Goal: Contribute content

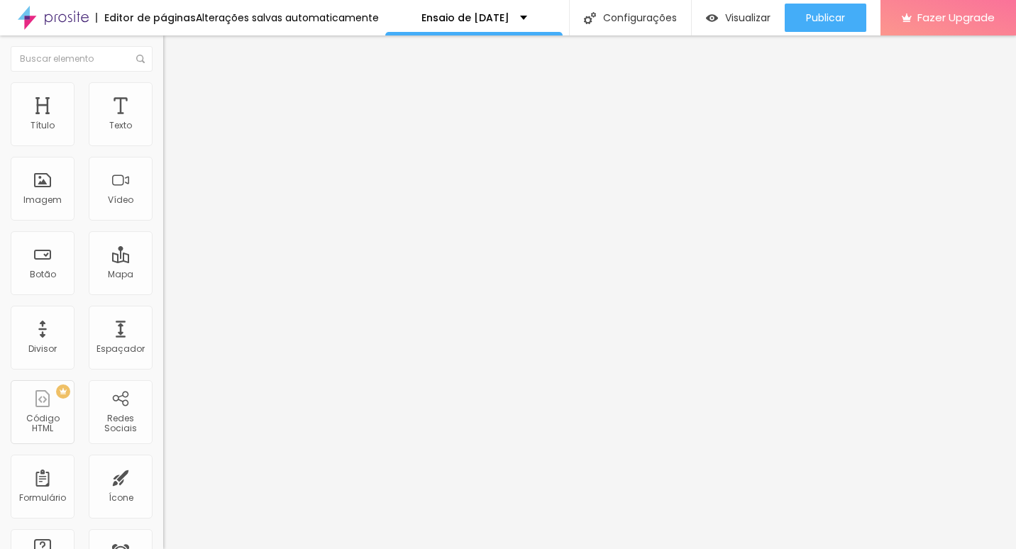
click at [163, 150] on span "Editar perguntas" at bounding box center [203, 144] width 81 height 12
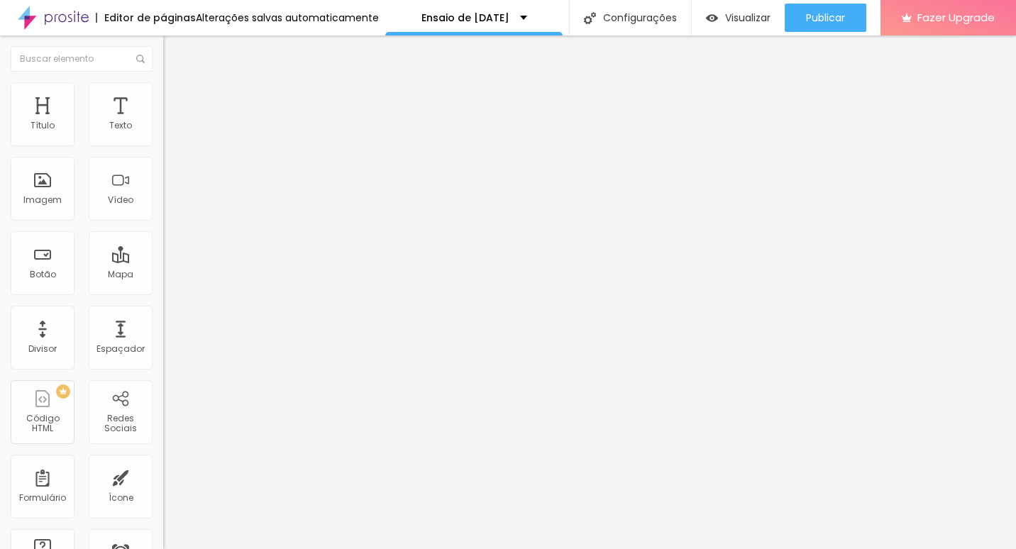
drag, startPoint x: 457, startPoint y: 364, endPoint x: 539, endPoint y: 360, distance: 82.4
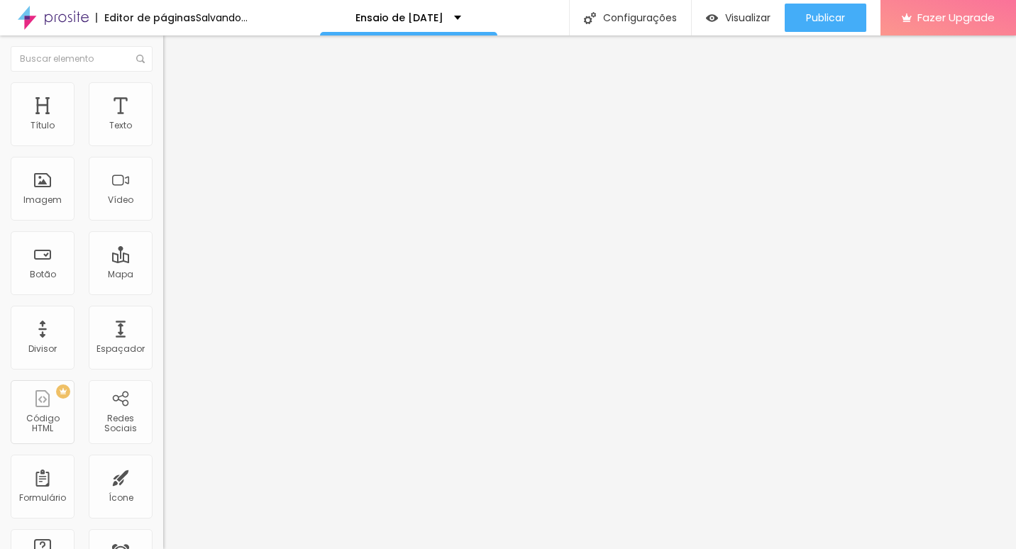
click at [163, 150] on span "Editar perguntas" at bounding box center [203, 144] width 81 height 12
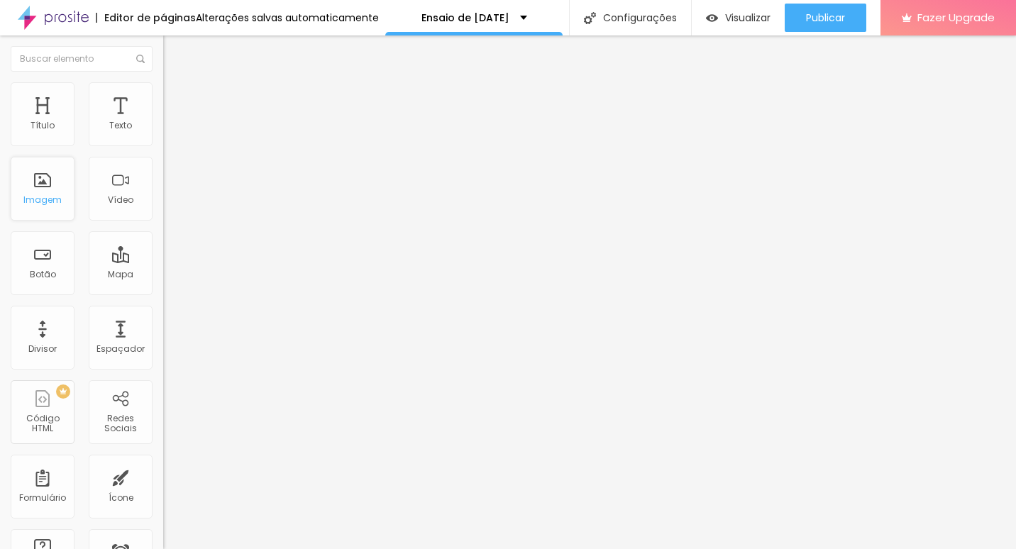
click at [51, 179] on div "Imagem" at bounding box center [43, 189] width 64 height 64
click at [55, 179] on div "Imagem" at bounding box center [43, 189] width 64 height 64
click at [41, 182] on div "Imagem" at bounding box center [43, 189] width 64 height 64
click at [163, 96] on li "Estilo" at bounding box center [244, 89] width 163 height 14
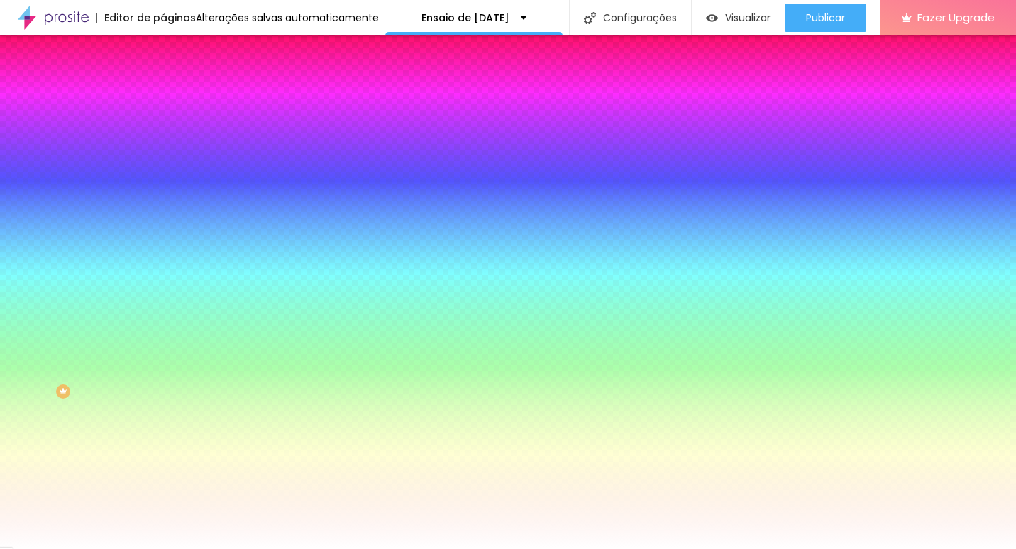
click at [163, 96] on img at bounding box center [169, 102] width 13 height 13
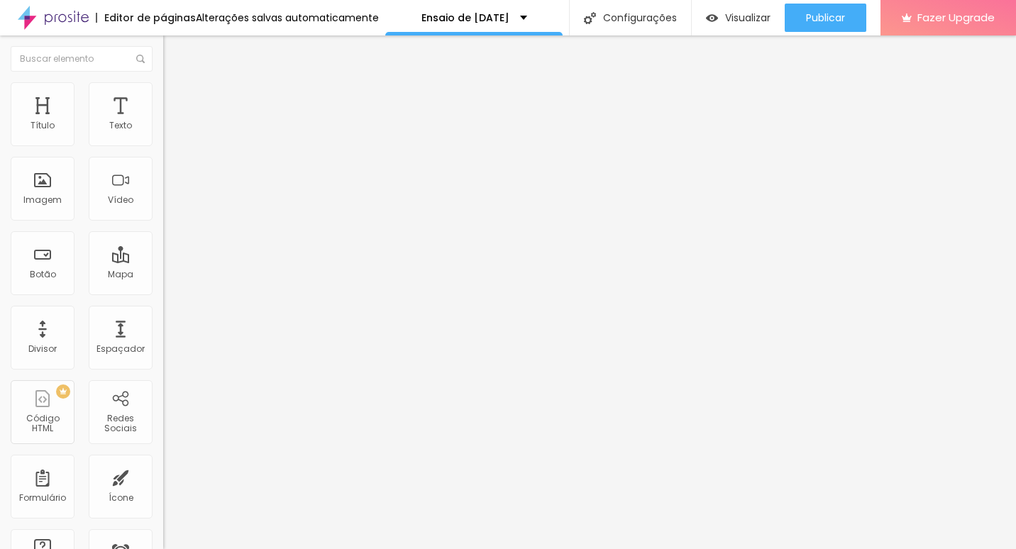
click at [163, 82] on li "Conteúdo" at bounding box center [244, 75] width 163 height 14
click at [163, 81] on img at bounding box center [169, 74] width 13 height 13
click at [163, 178] on div "Editar Coluna Conteúdo Estilo Avançado Alinhamento" at bounding box center [244, 292] width 163 height 514
click at [163, 122] on span "Adicionar imagem" at bounding box center [209, 116] width 92 height 12
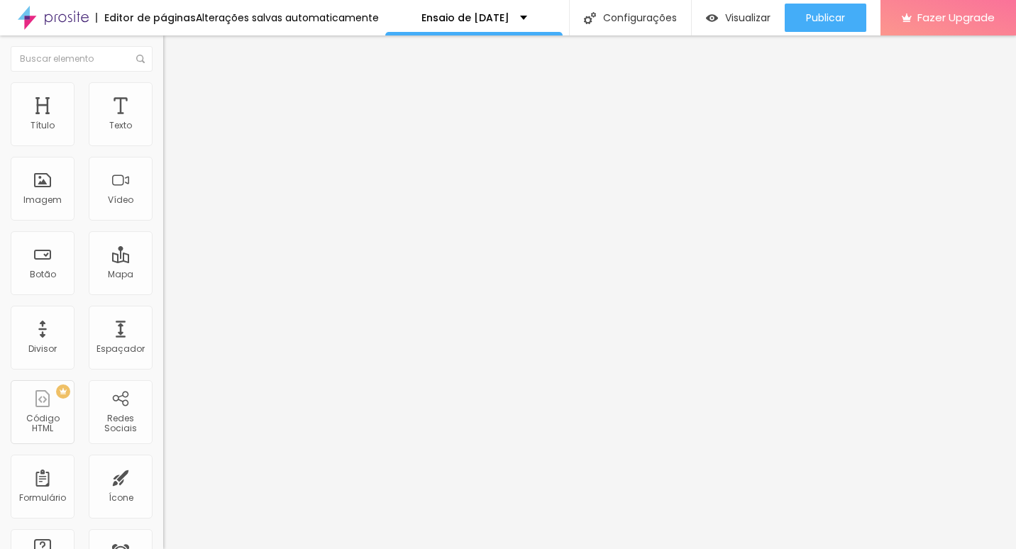
click at [738, 23] on span "Visualizar" at bounding box center [747, 17] width 45 height 11
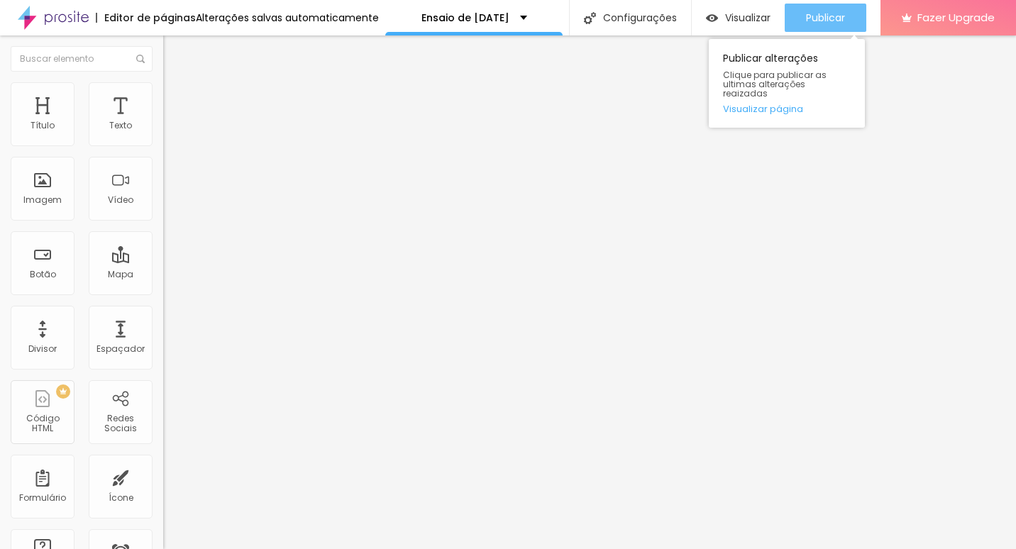
click at [832, 26] on div "Publicar" at bounding box center [825, 18] width 39 height 28
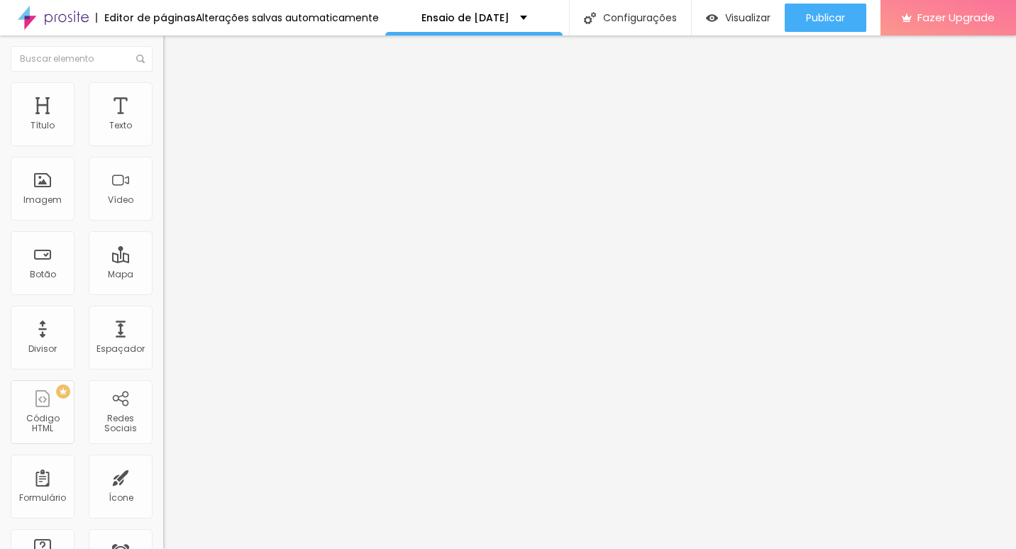
click at [163, 449] on div "Editar Imagem Conteúdo Estilo Avançado Trocar imagem Descrição da imagem (Alt) …" at bounding box center [244, 292] width 163 height 514
click at [163, 453] on div "Editar Imagem Conteúdo Estilo Avançado Trocar imagem Descrição da imagem (Alt) …" at bounding box center [244, 292] width 163 height 514
click at [174, 50] on div "Editar Imagem" at bounding box center [221, 51] width 95 height 11
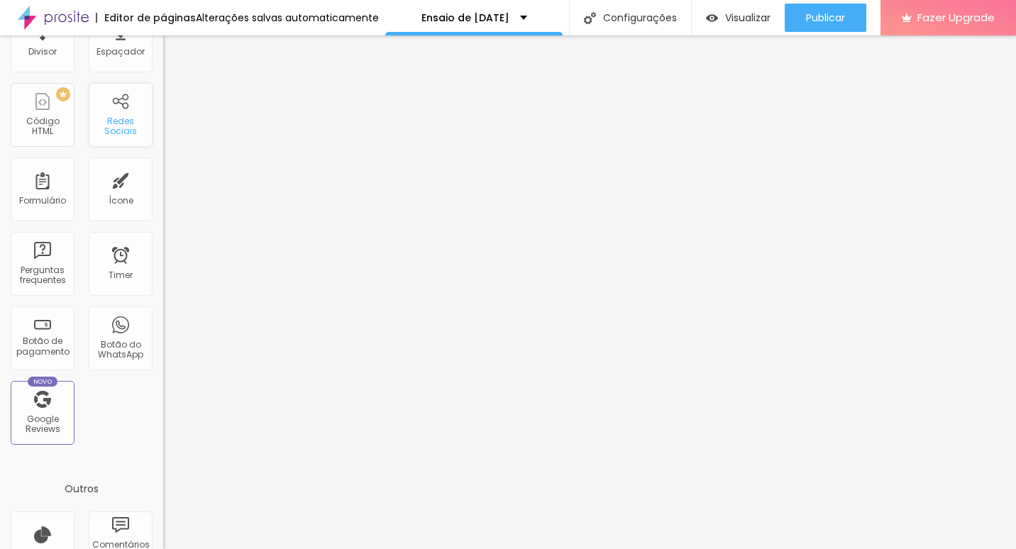
scroll to position [298, 0]
click at [118, 116] on div "Redes Sociais" at bounding box center [120, 126] width 56 height 21
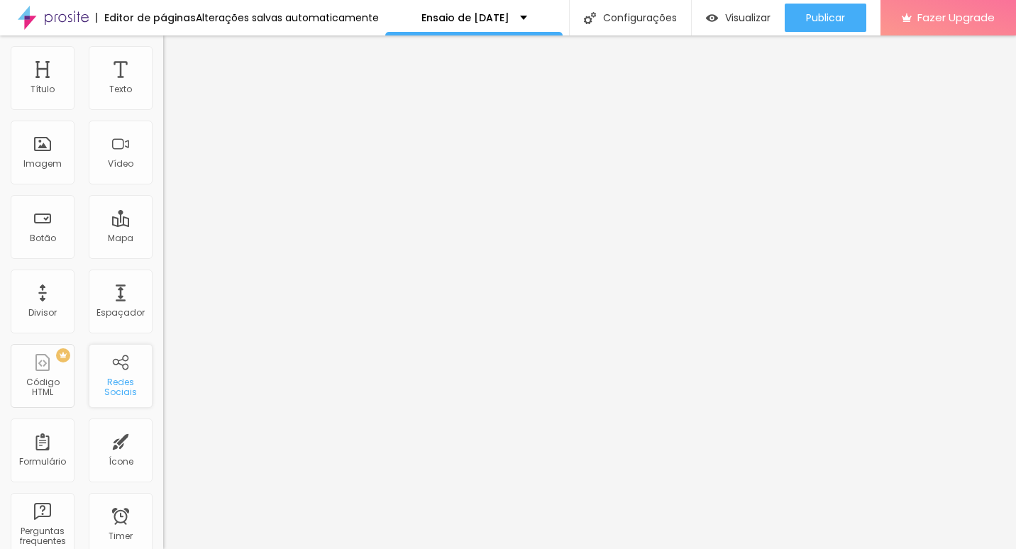
scroll to position [0, 0]
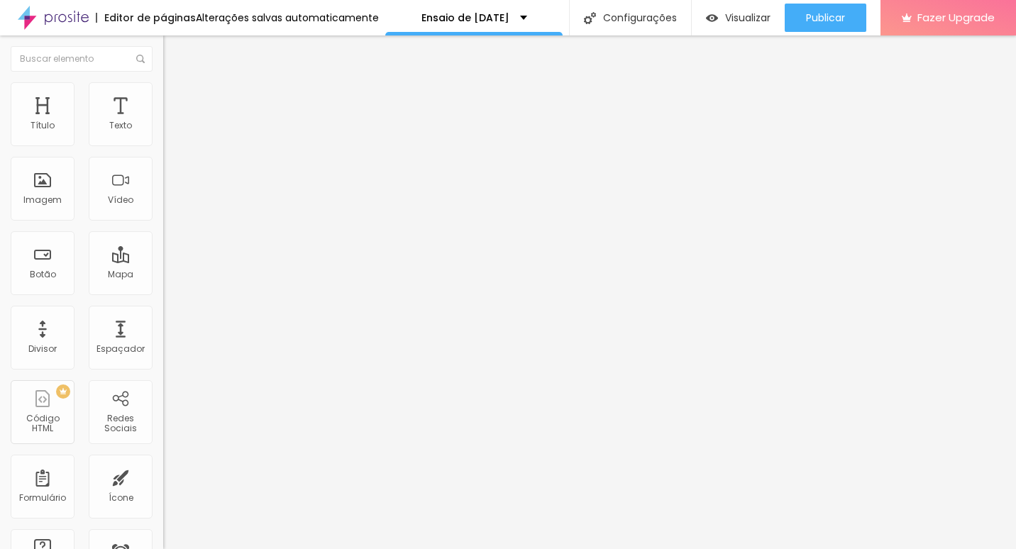
click at [163, 143] on img at bounding box center [168, 148] width 10 height 10
type input "https://"
click at [176, 98] on span "Estilo" at bounding box center [187, 92] width 22 height 12
type input "23"
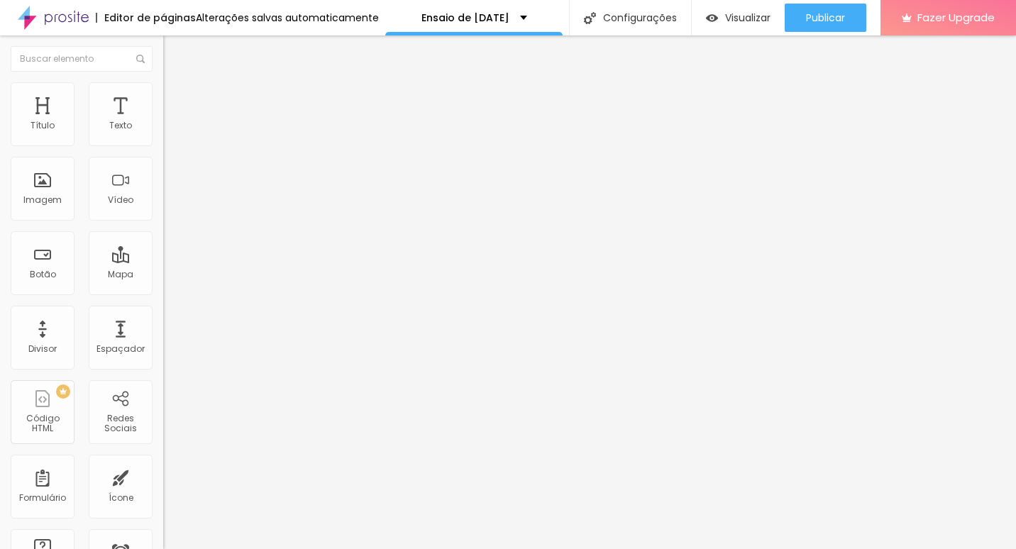
type input "23"
type input "28"
type input "29"
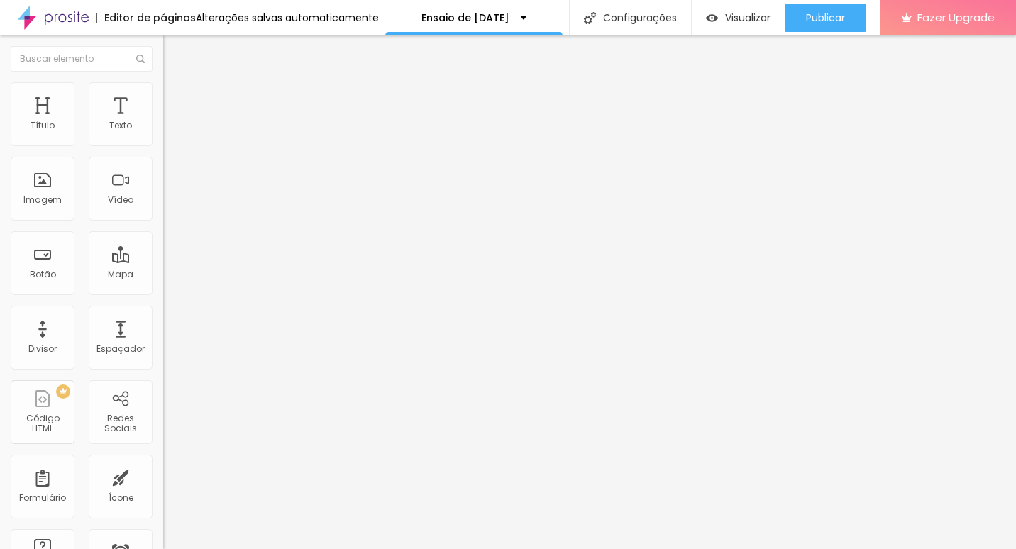
type input "34"
type input "33"
type input "32"
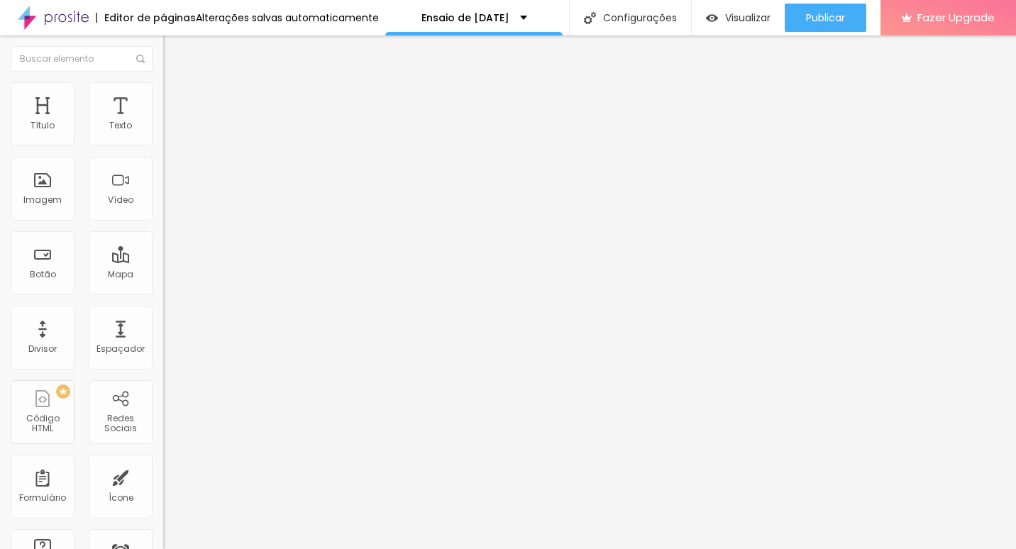
type input "32"
type input "31"
type input "29"
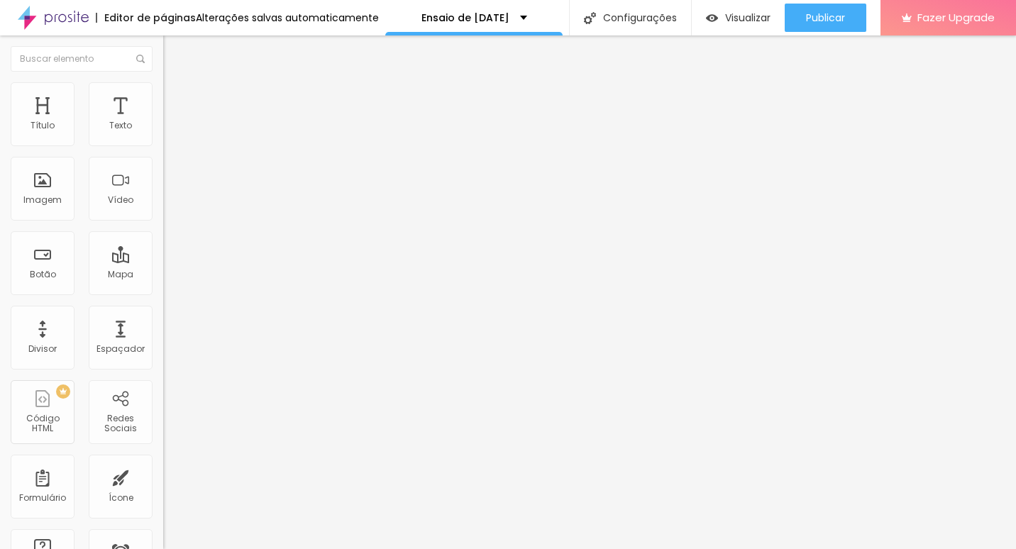
type input "28"
type input "27"
type input "26"
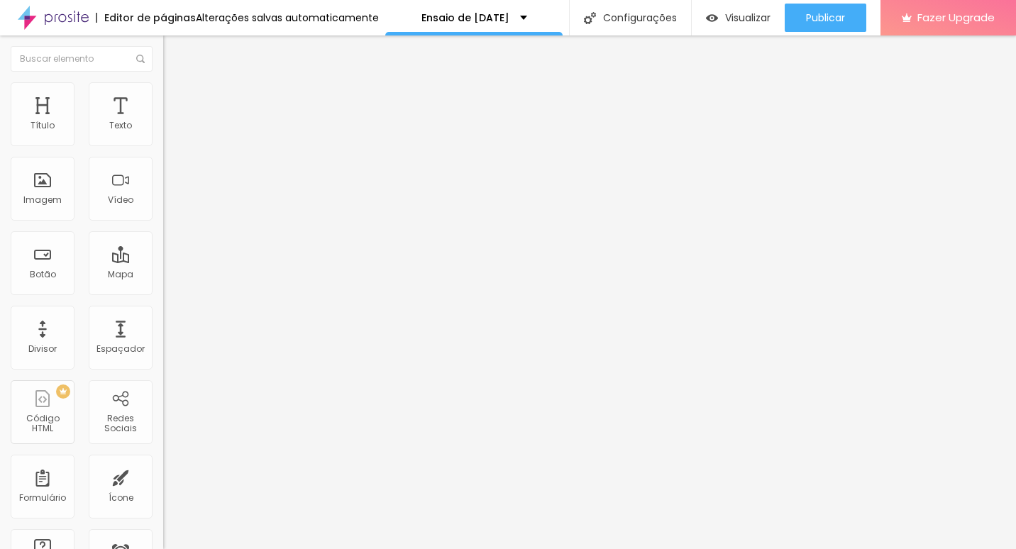
type input "26"
type input "25"
type input "24"
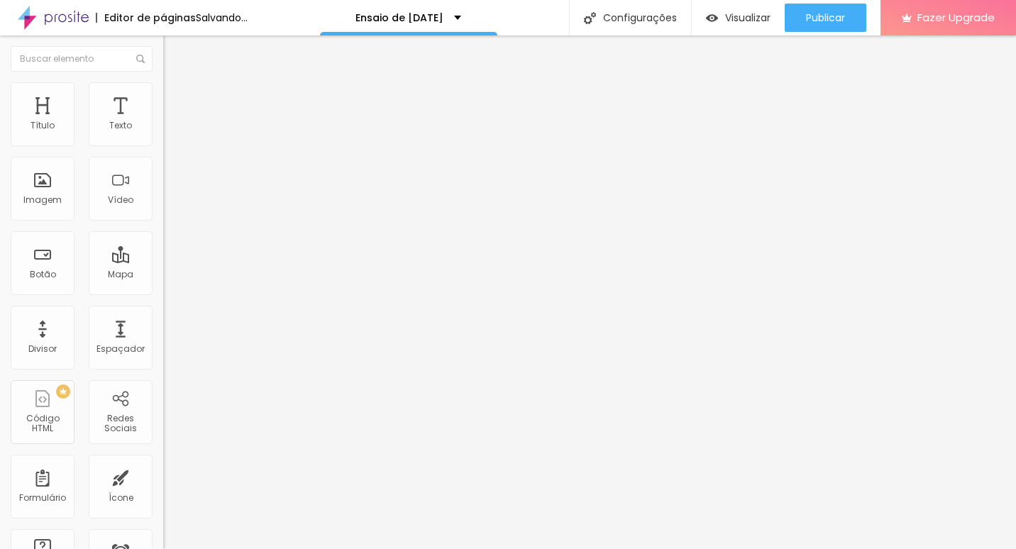
type input "25"
type input "26"
type input "27"
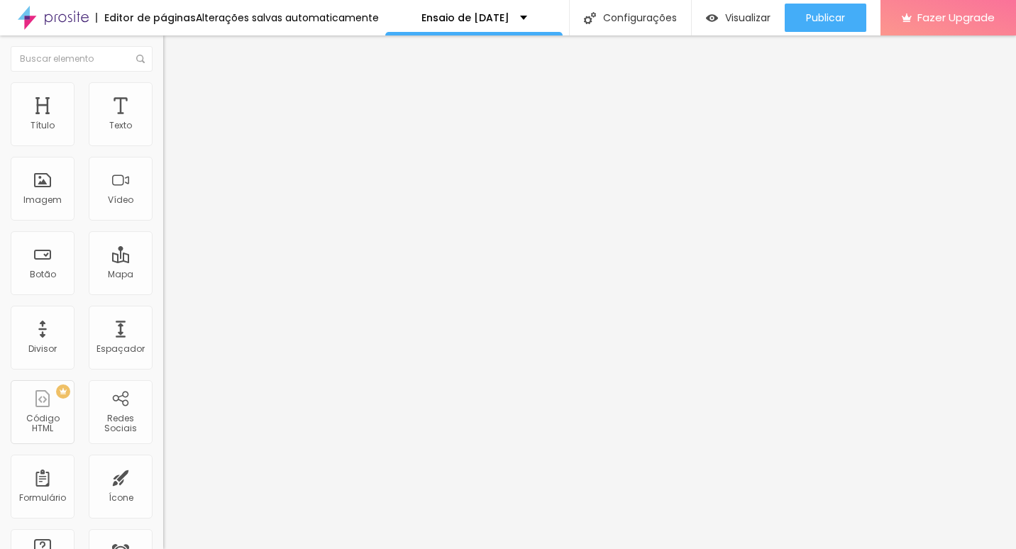
drag, startPoint x: 55, startPoint y: 149, endPoint x: 82, endPoint y: 154, distance: 28.1
type input "27"
click at [163, 145] on input "range" at bounding box center [209, 139] width 92 height 11
click at [176, 100] on span "Avançado" at bounding box center [199, 106] width 47 height 12
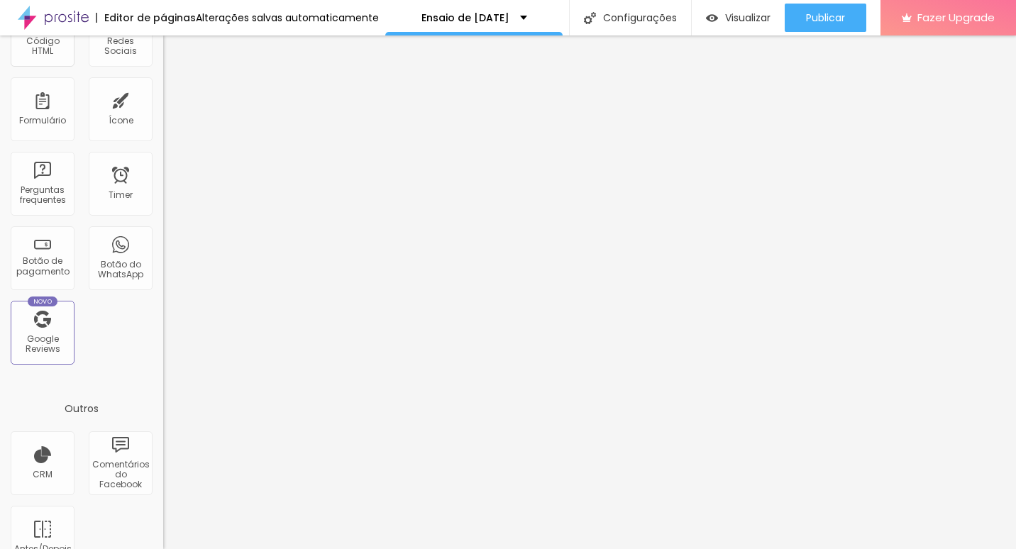
scroll to position [409, 0]
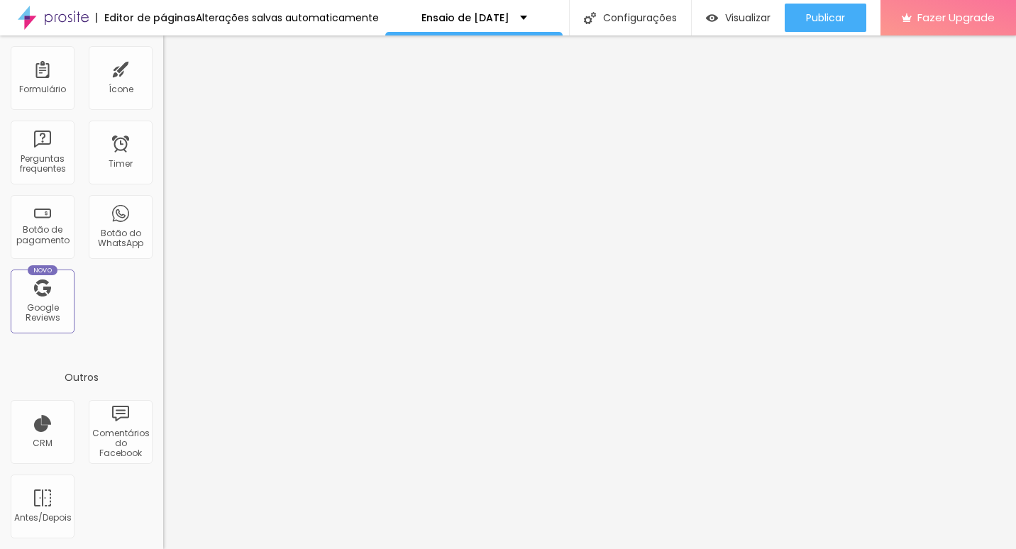
click at [110, 321] on div "Título Texto Imagem Vídeo Botão Mapa Divisor Espaçador PREMIUM Código HTML Rede…" at bounding box center [81, 9] width 163 height 670
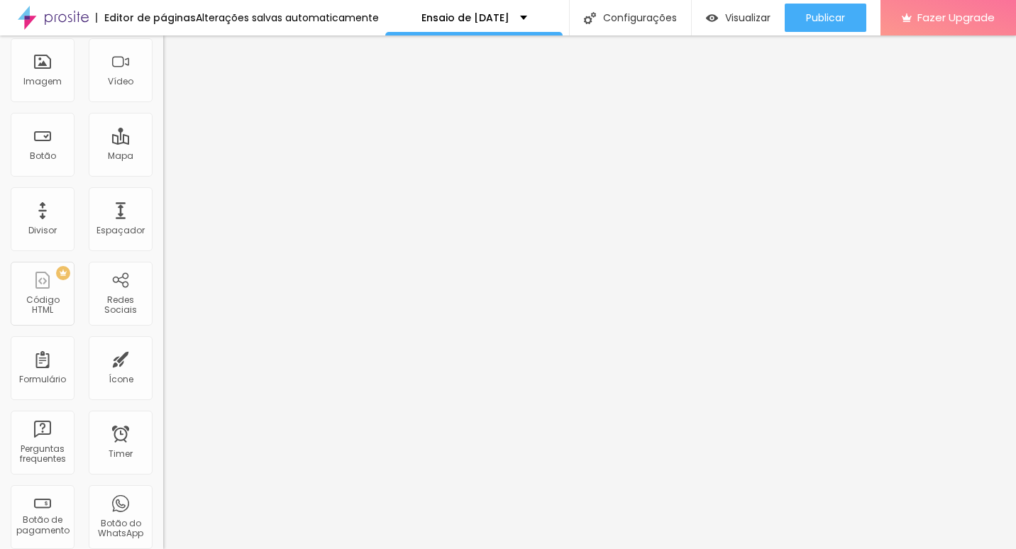
scroll to position [0, 0]
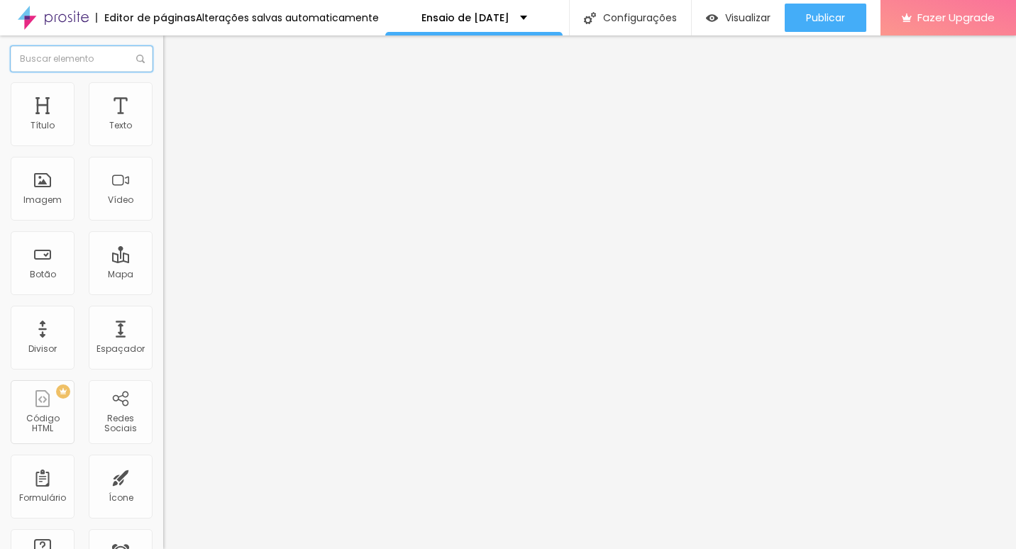
click at [108, 60] on input "text" at bounding box center [82, 59] width 142 height 26
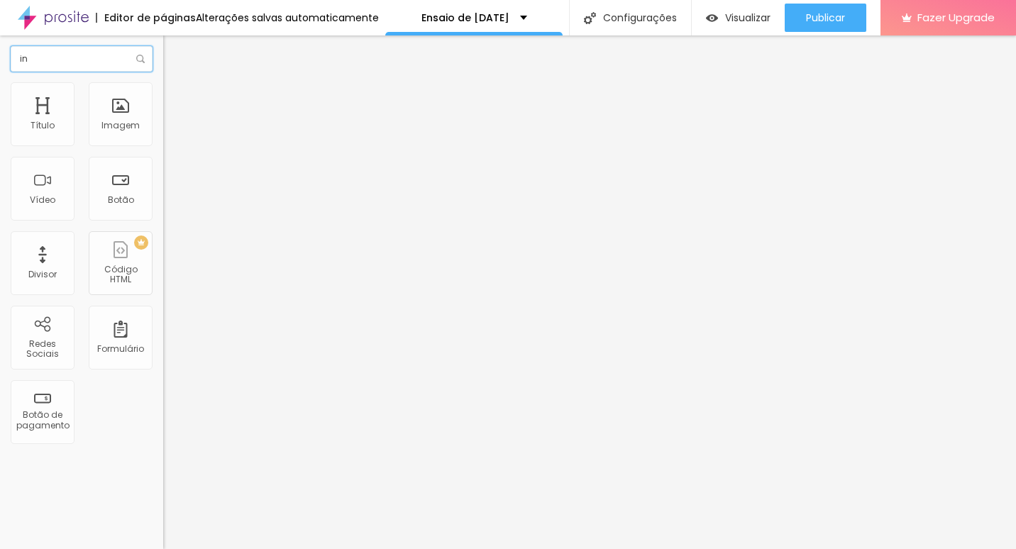
type input "i"
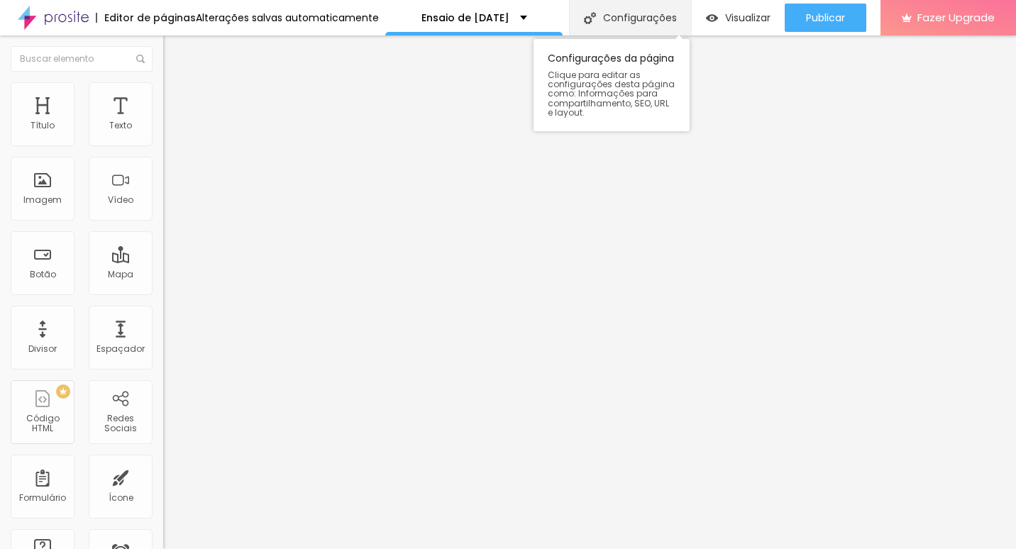
click at [643, 19] on div "Configurações" at bounding box center [630, 17] width 122 height 35
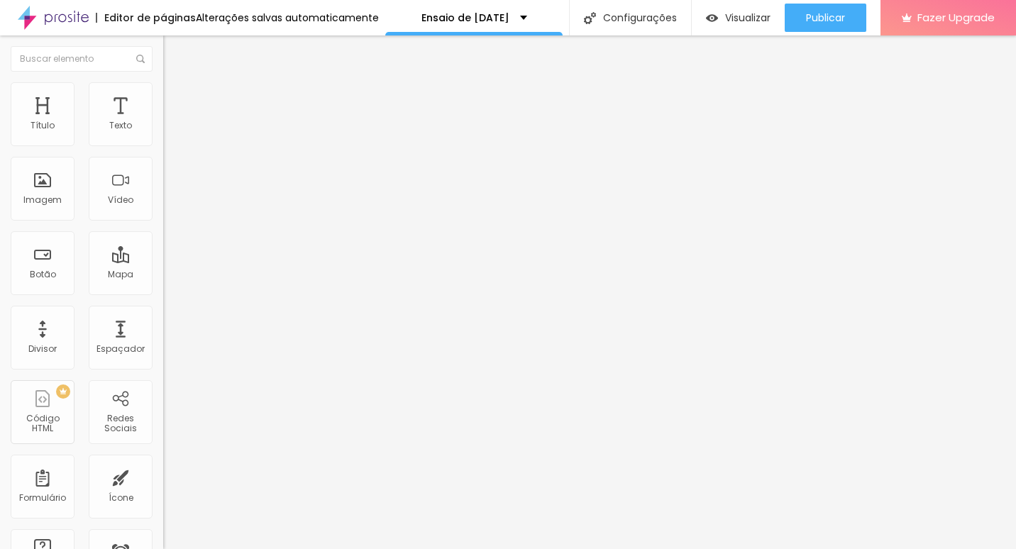
drag, startPoint x: 427, startPoint y: 406, endPoint x: 397, endPoint y: 410, distance: 30.7
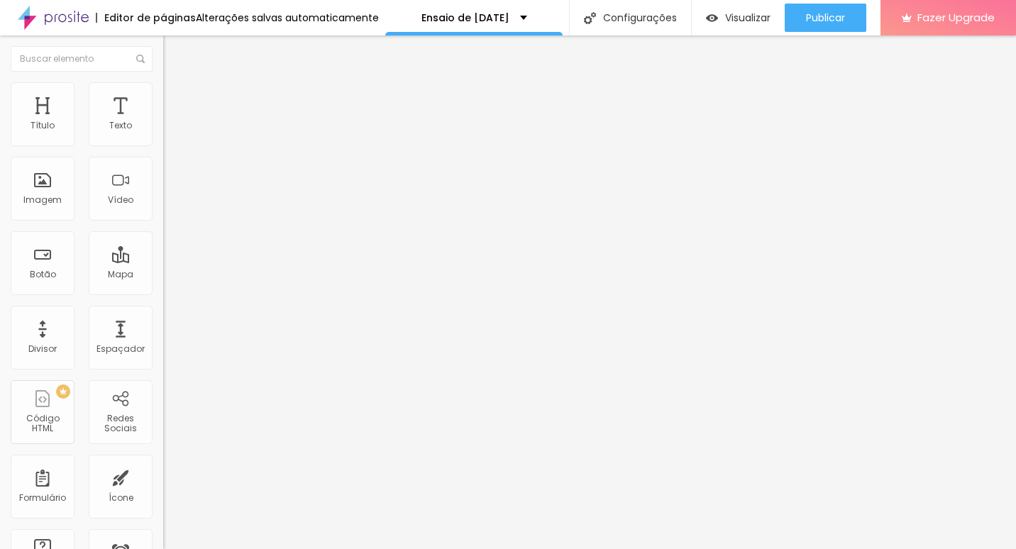
drag, startPoint x: 431, startPoint y: 404, endPoint x: 505, endPoint y: 417, distance: 75.6
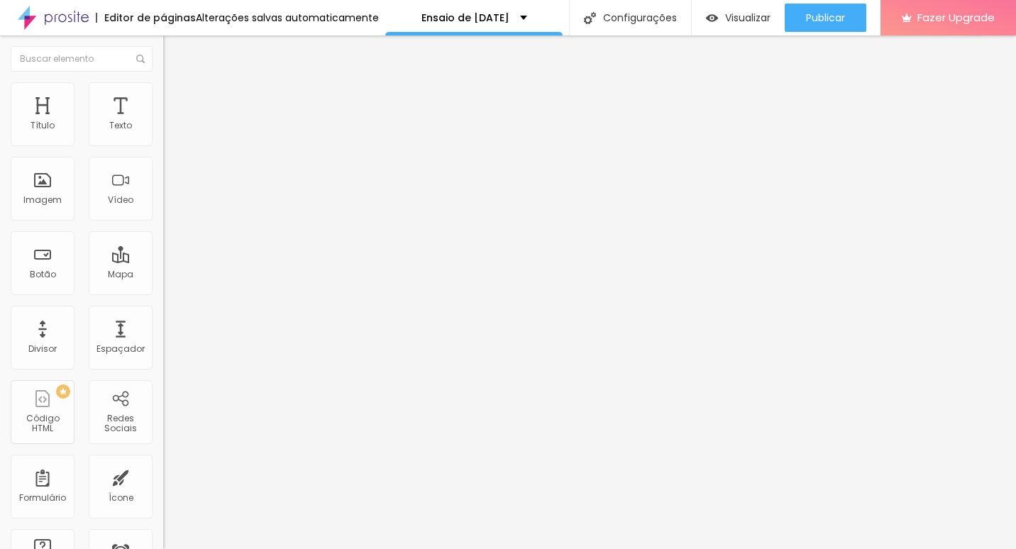
type textarea "Olá! Meu nome é [PERSON_NAME], e eu sou fotógrafo com experiência em estúdio e …"
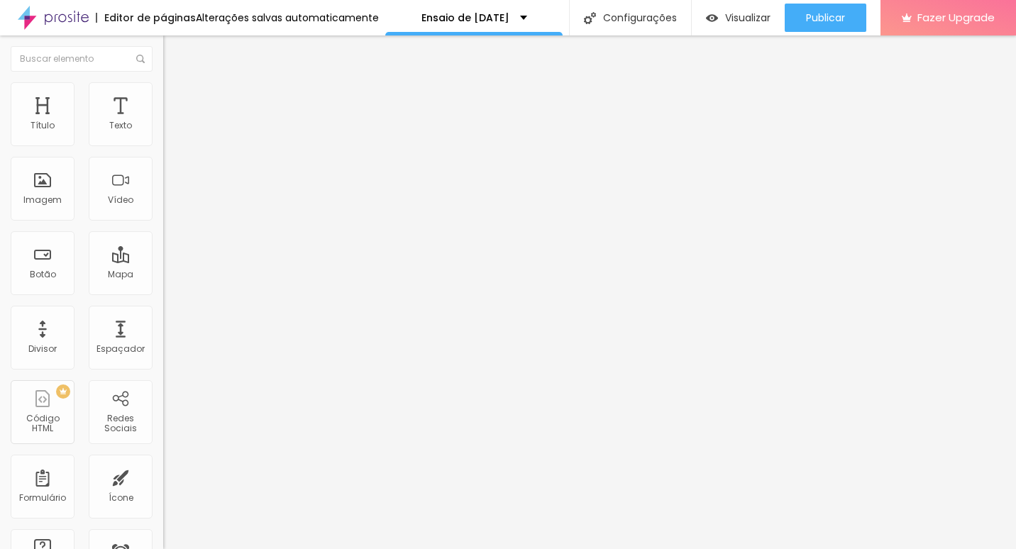
click at [753, 14] on span "Visualizar" at bounding box center [747, 17] width 45 height 11
